Goal: Information Seeking & Learning: Learn about a topic

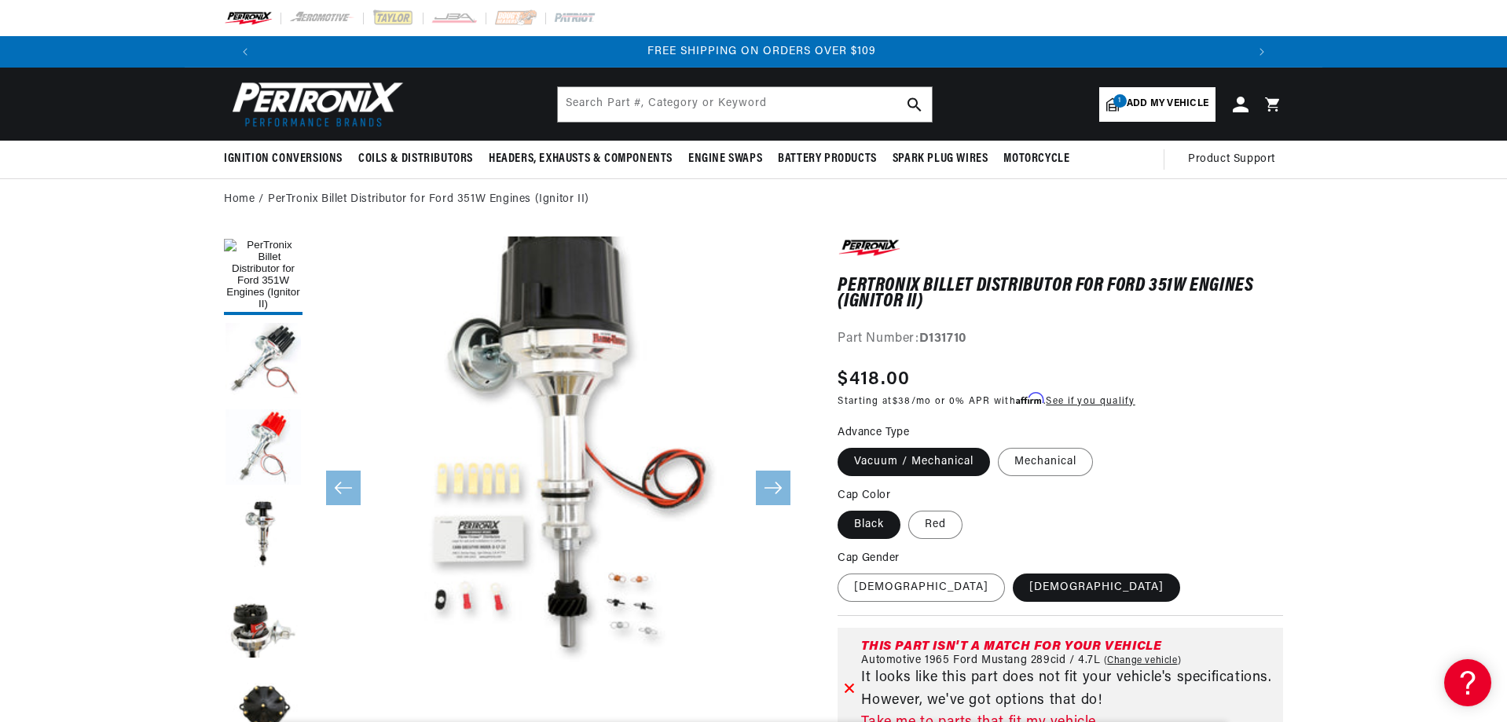
scroll to position [49, 0]
click at [881, 589] on label "[DEMOGRAPHIC_DATA]" at bounding box center [921, 588] width 167 height 28
click at [842, 571] on input "[DEMOGRAPHIC_DATA]" at bounding box center [841, 570] width 1 height 1
radio input "true"
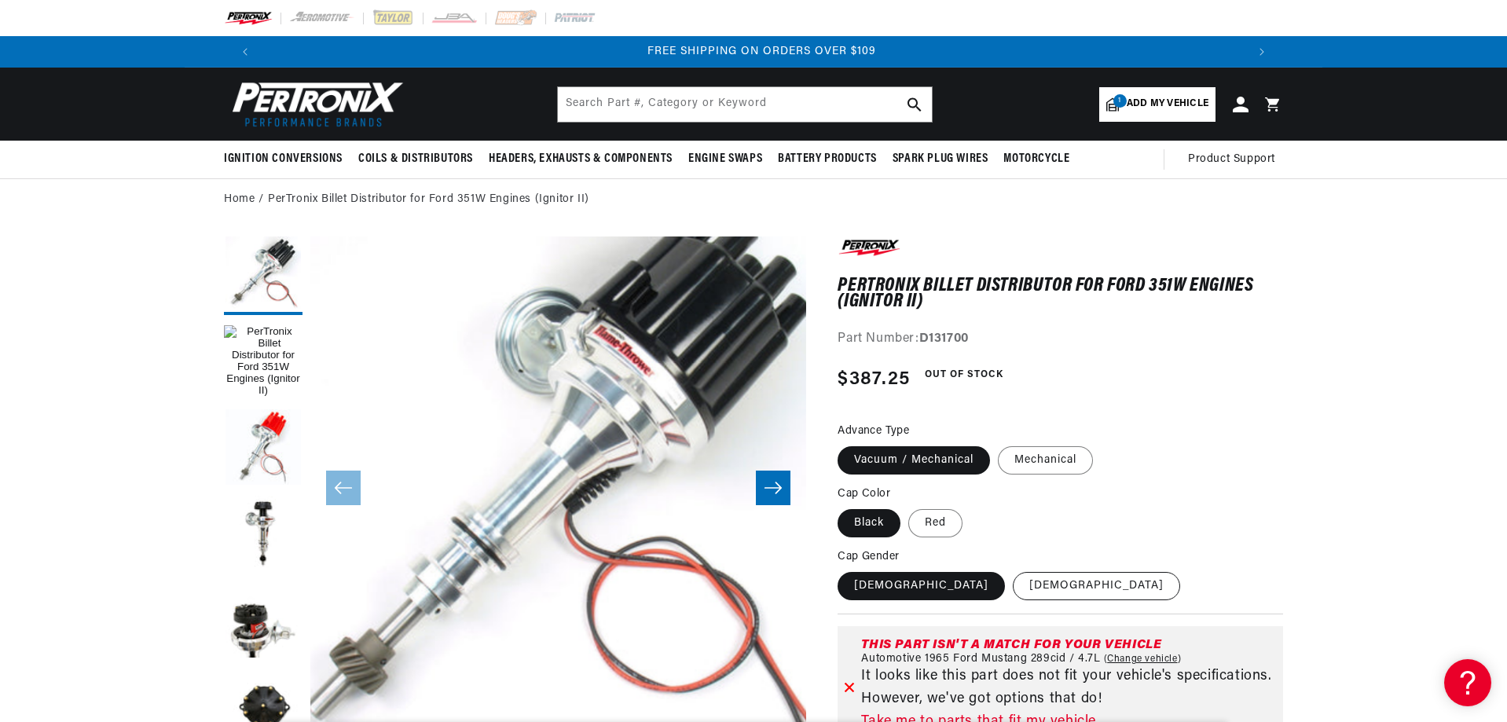
click at [1013, 590] on label "[DEMOGRAPHIC_DATA]" at bounding box center [1096, 586] width 167 height 28
click at [1013, 570] on input "[DEMOGRAPHIC_DATA]" at bounding box center [1013, 569] width 1 height 1
radio input "true"
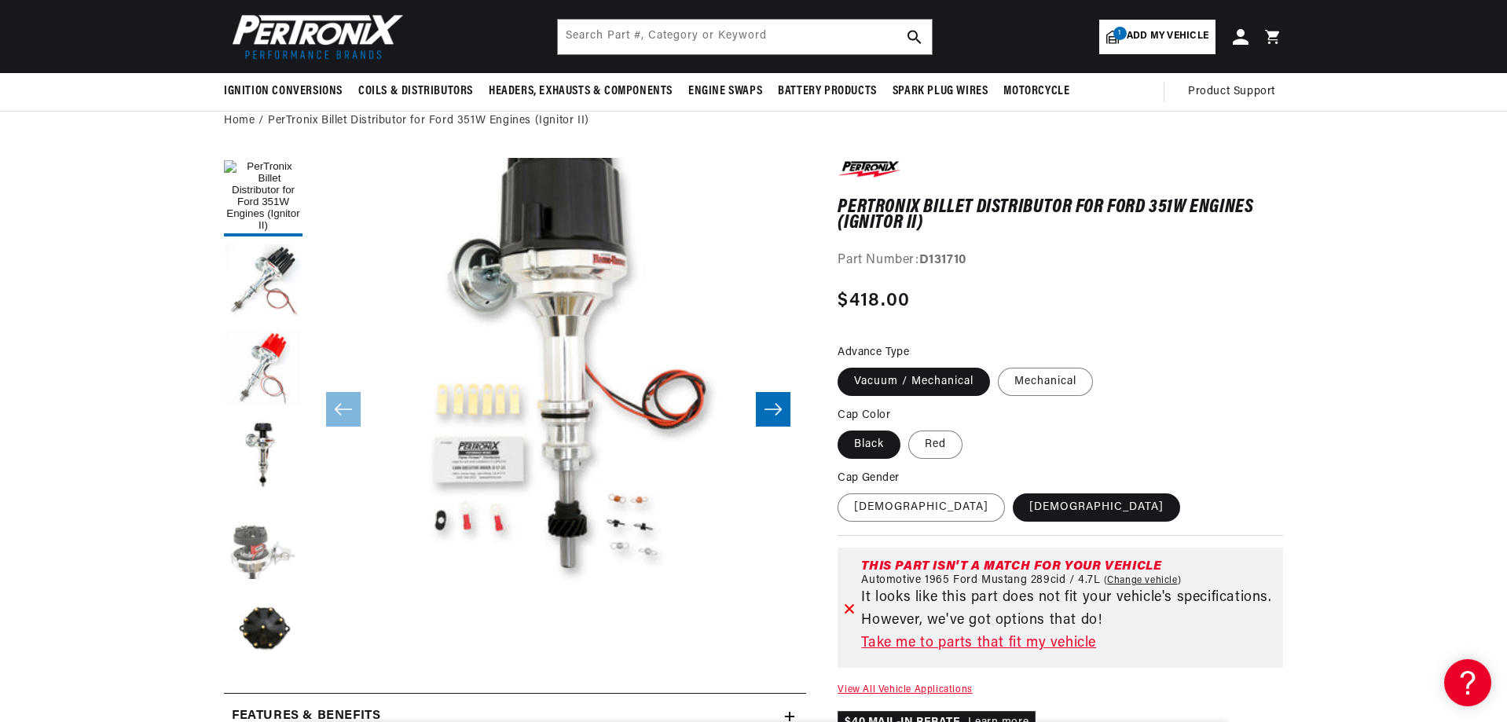
scroll to position [0, 981]
click at [249, 539] on button "Load image 5 in gallery view" at bounding box center [263, 543] width 79 height 79
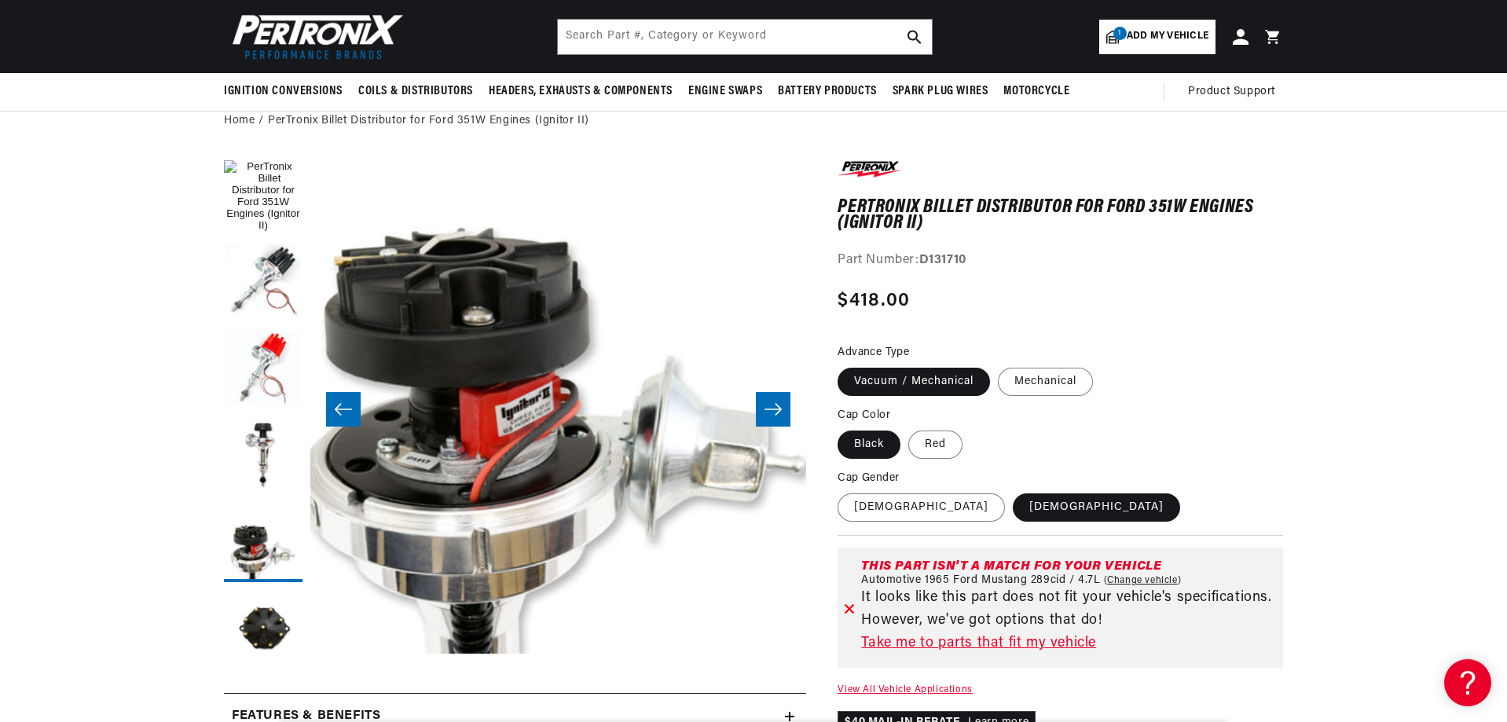
scroll to position [0, 1723]
